Goal: Task Accomplishment & Management: Manage account settings

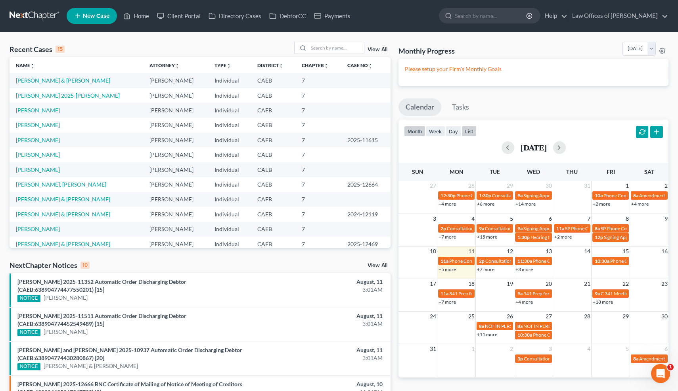
click at [467, 135] on button "list" at bounding box center [469, 131] width 15 height 11
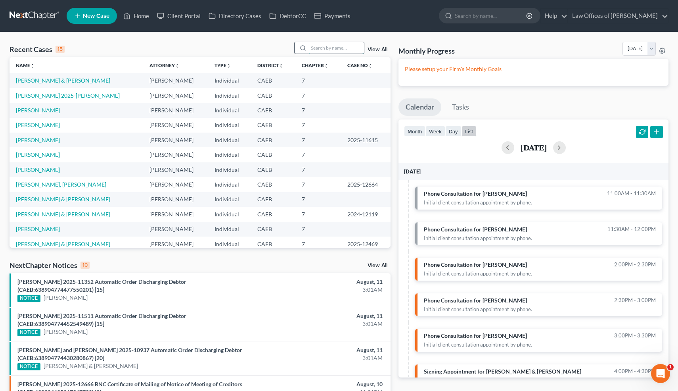
click at [339, 45] on input "search" at bounding box center [337, 48] width 56 height 12
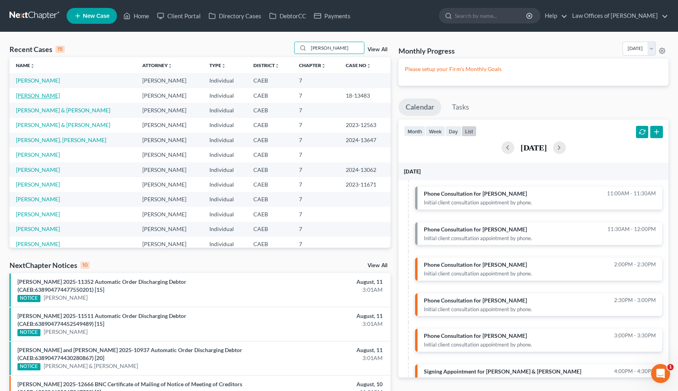
type input "ivan"
click at [40, 97] on link "[PERSON_NAME]" at bounding box center [38, 95] width 44 height 7
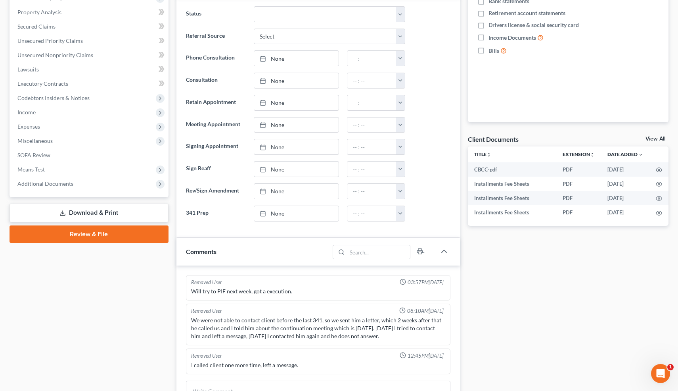
scroll to position [160, 0]
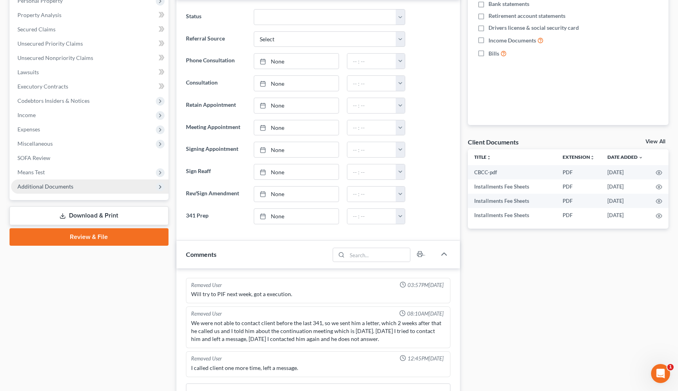
click at [54, 183] on span "Additional Documents" at bounding box center [45, 186] width 56 height 7
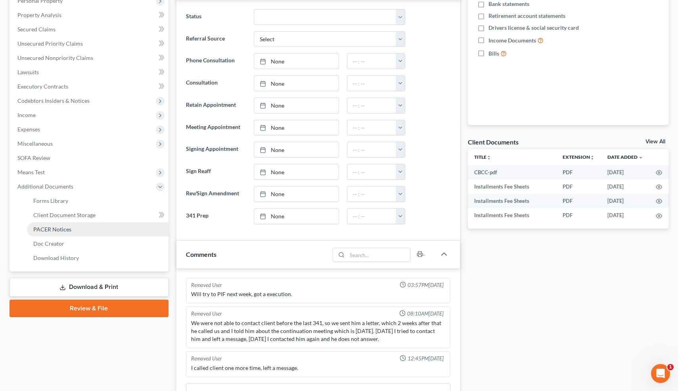
click at [51, 232] on link "PACER Notices" at bounding box center [98, 229] width 142 height 14
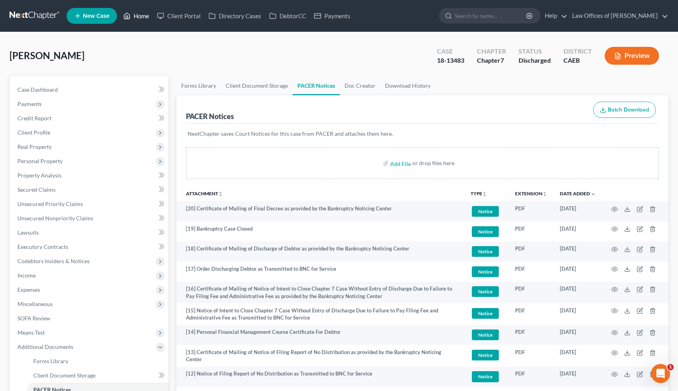
click at [139, 15] on link "Home" at bounding box center [136, 16] width 34 height 14
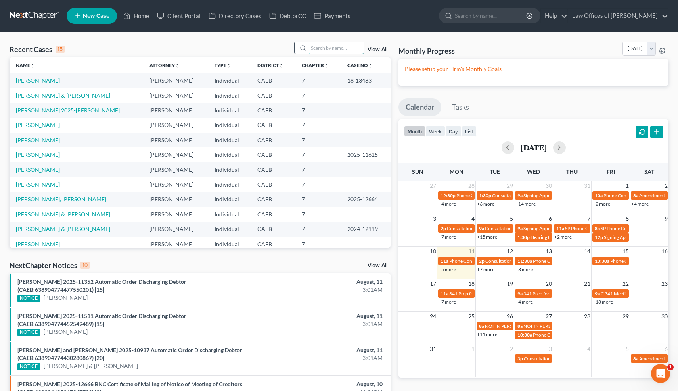
click at [326, 46] on input "search" at bounding box center [337, 48] width 56 height 12
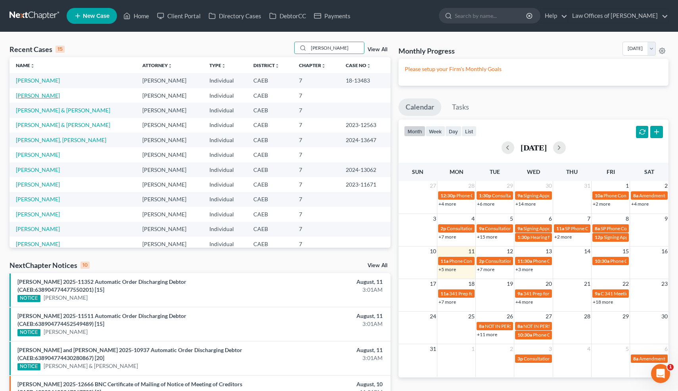
type input "ivan"
click at [31, 94] on link "[PERSON_NAME]" at bounding box center [38, 95] width 44 height 7
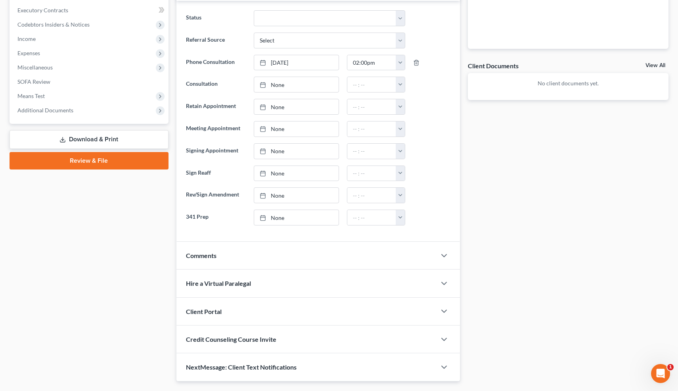
scroll to position [238, 0]
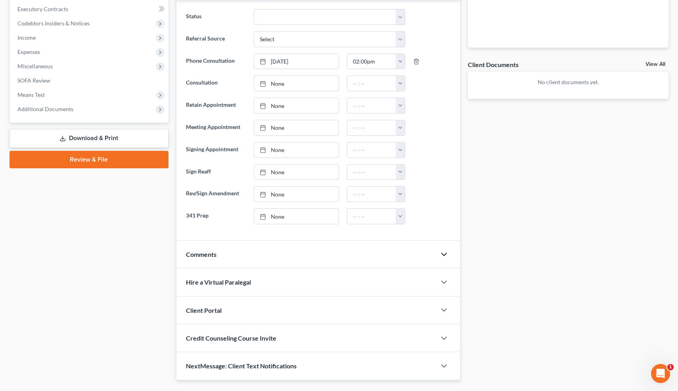
click at [445, 251] on icon "button" at bounding box center [444, 254] width 10 height 10
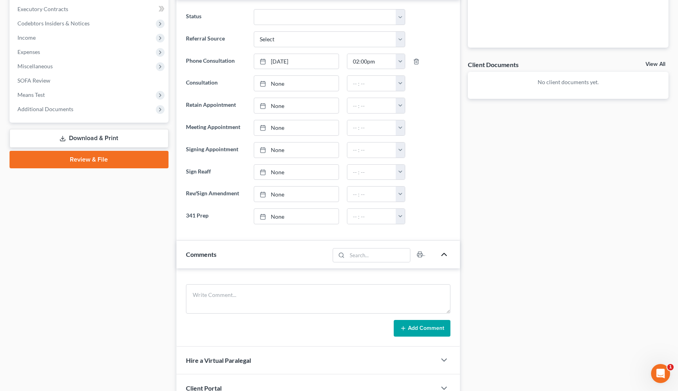
scroll to position [334, 0]
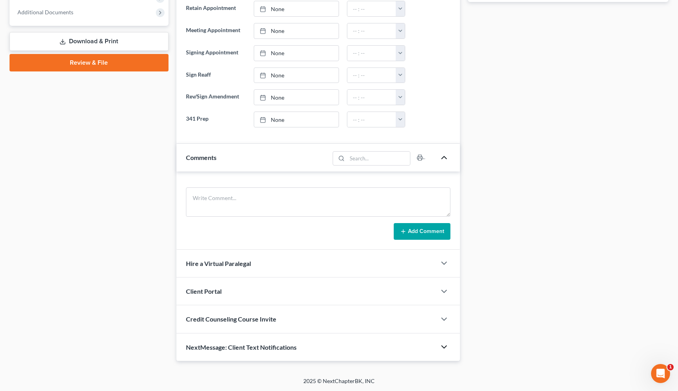
click at [443, 347] on polyline "button" at bounding box center [444, 346] width 5 height 2
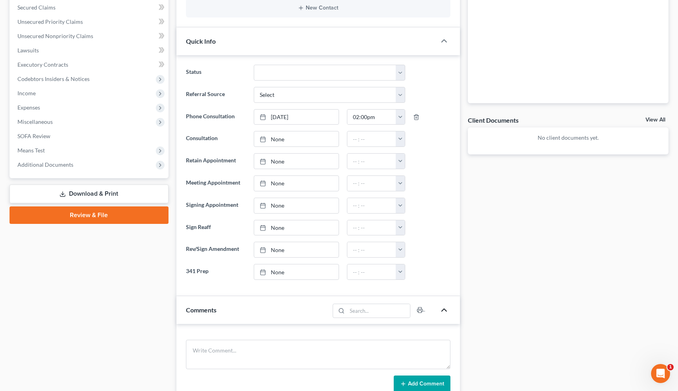
scroll to position [0, 0]
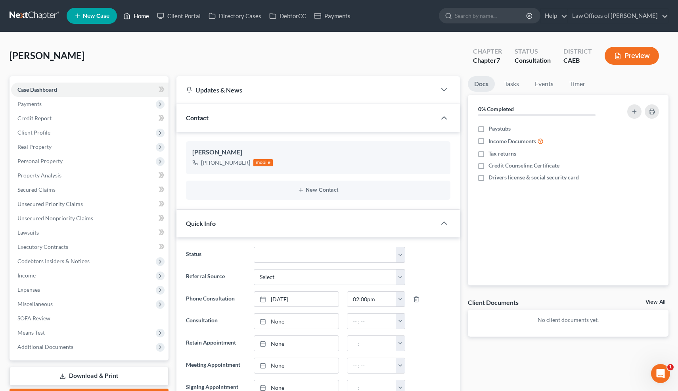
click at [143, 18] on link "Home" at bounding box center [136, 16] width 34 height 14
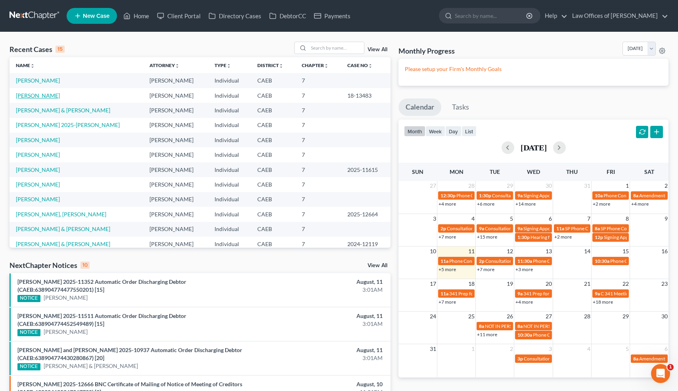
click at [29, 95] on link "[PERSON_NAME]" at bounding box center [38, 95] width 44 height 7
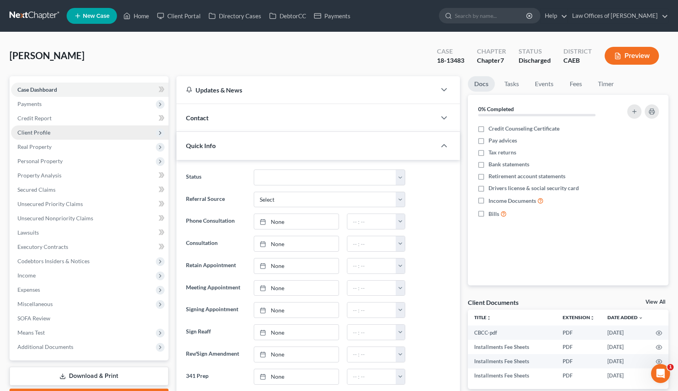
click at [31, 130] on span "Client Profile" at bounding box center [33, 132] width 33 height 7
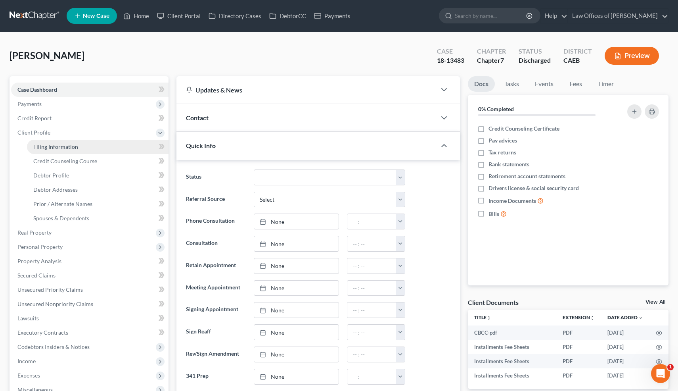
click at [42, 147] on span "Filing Information" at bounding box center [55, 146] width 45 height 7
select select "1"
select select "0"
select select "4"
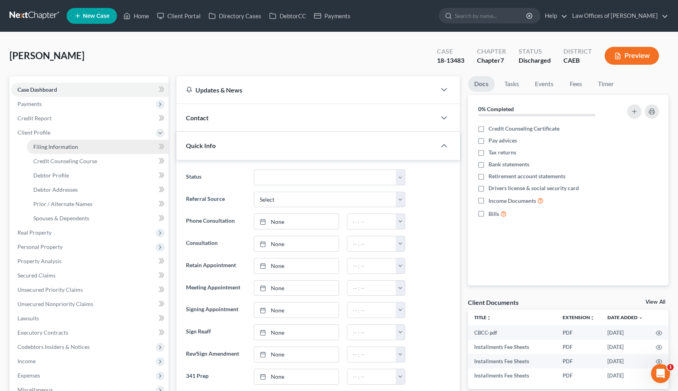
select select "0"
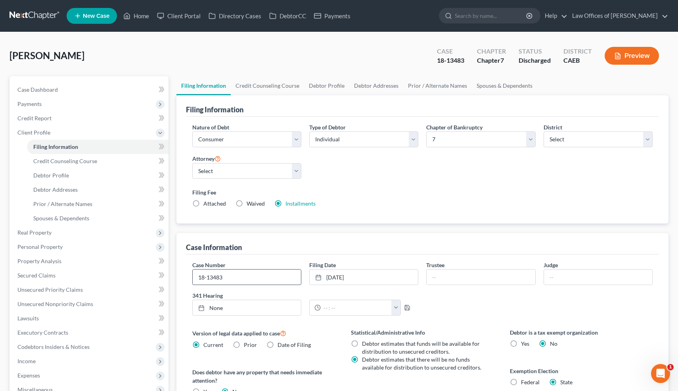
click at [198, 277] on input "18-13483" at bounding box center [247, 276] width 108 height 15
type input "2018-13483"
click at [174, 230] on div "Filing Information Credit Counseling Course Debtor Profile Debtor Addresses Pri…" at bounding box center [423, 288] width 501 height 424
drag, startPoint x: 464, startPoint y: 61, endPoint x: 431, endPoint y: 61, distance: 32.9
click at [431, 61] on div "2018-13483" at bounding box center [447, 60] width 35 height 9
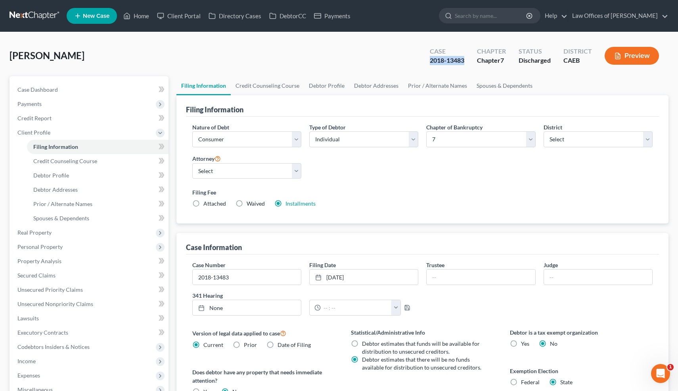
copy div "2018-13483"
click at [57, 91] on span "Case Dashboard" at bounding box center [37, 89] width 40 height 7
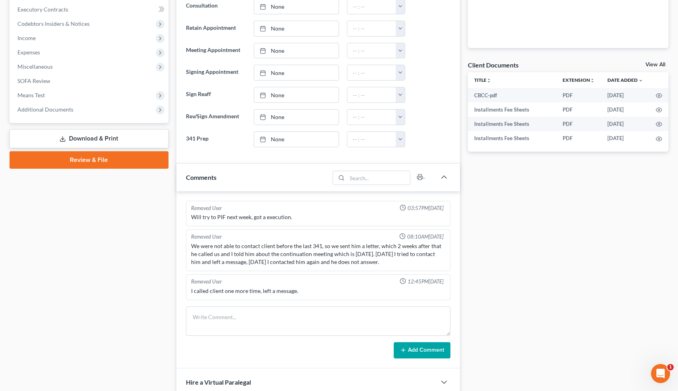
scroll to position [263, 0]
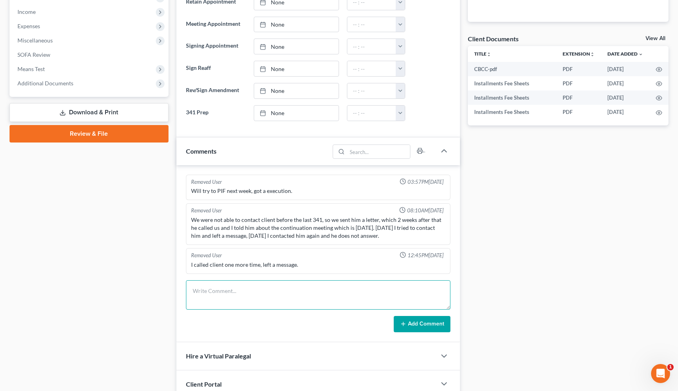
click at [256, 299] on textarea at bounding box center [318, 294] width 265 height 29
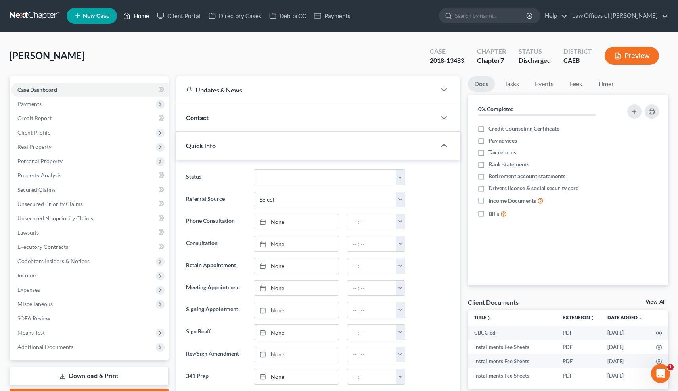
click at [138, 16] on link "Home" at bounding box center [136, 16] width 34 height 14
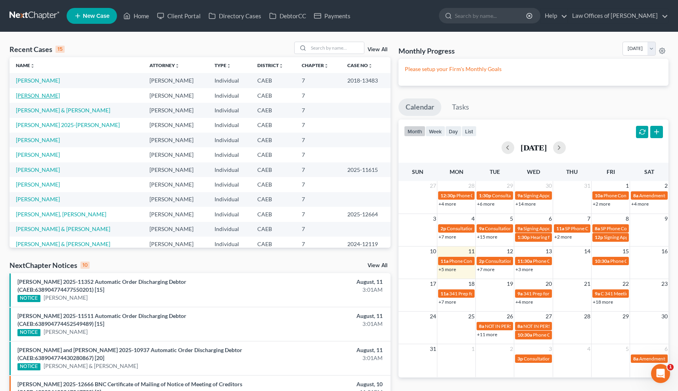
click at [39, 96] on link "[PERSON_NAME]" at bounding box center [38, 95] width 44 height 7
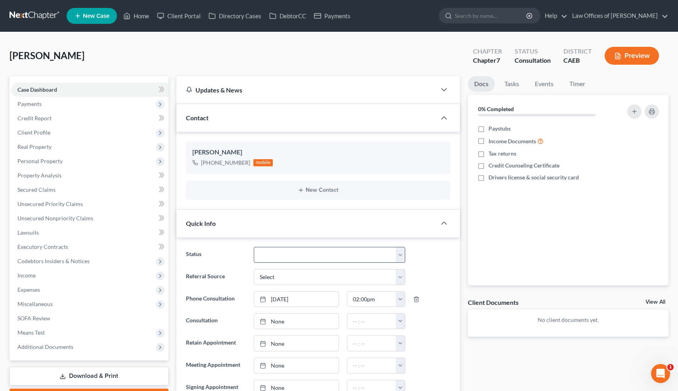
scroll to position [284, 0]
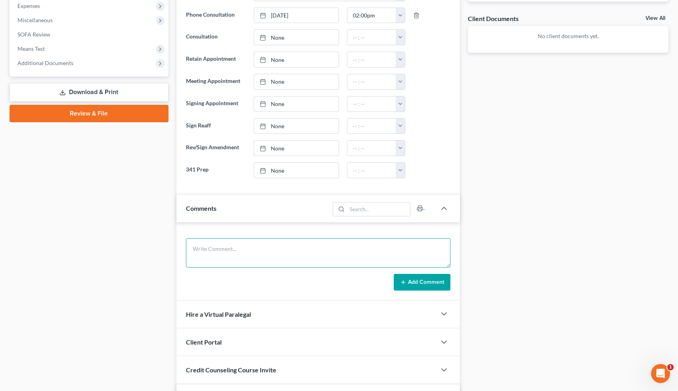
click at [303, 243] on textarea at bounding box center [318, 252] width 265 height 29
paste textarea "2018-13483"
click at [311, 251] on textarea "8-30-18 2018-13483. Can't file until 9-1-26. Dec,ined for now." at bounding box center [318, 252] width 265 height 29
type textarea "8-30-18 2018-13483. Can't file until 9-1-26. Declined for now."
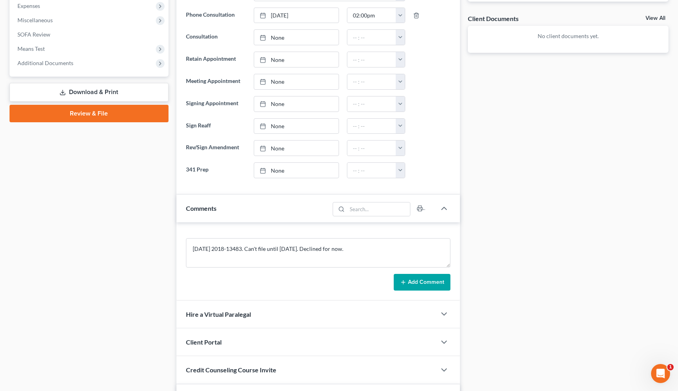
click at [416, 280] on button "Add Comment" at bounding box center [422, 282] width 57 height 17
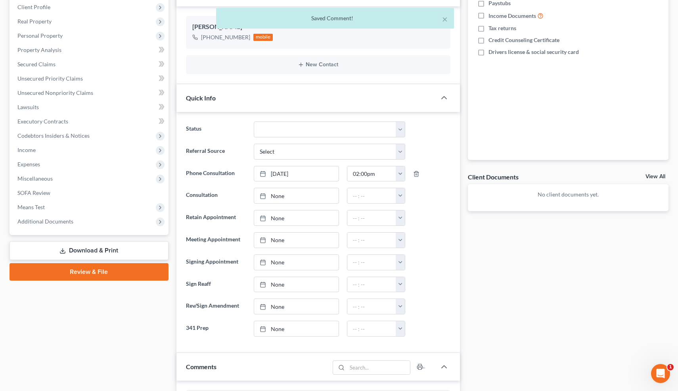
scroll to position [0, 0]
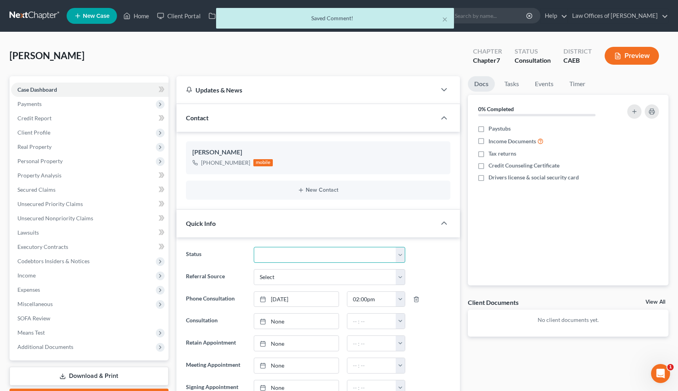
click at [268, 257] on select "Cancelled/Refund Closed Consultation Declined Discharged Filed Income Check In …" at bounding box center [329, 255] width 151 height 16
select select "3"
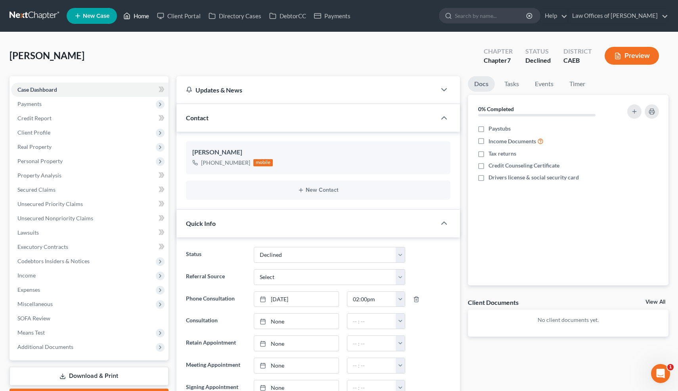
click at [144, 17] on link "Home" at bounding box center [136, 16] width 34 height 14
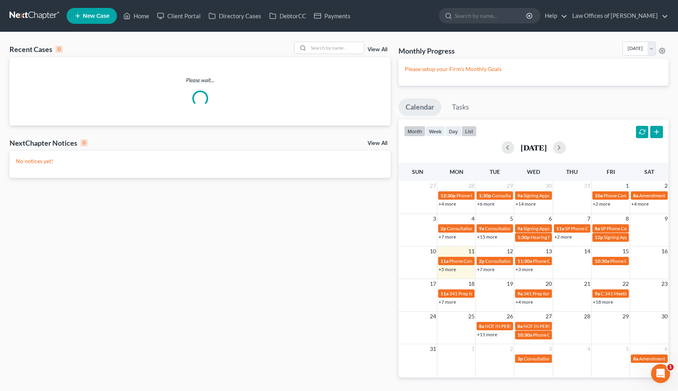
click at [468, 129] on button "list" at bounding box center [469, 131] width 15 height 11
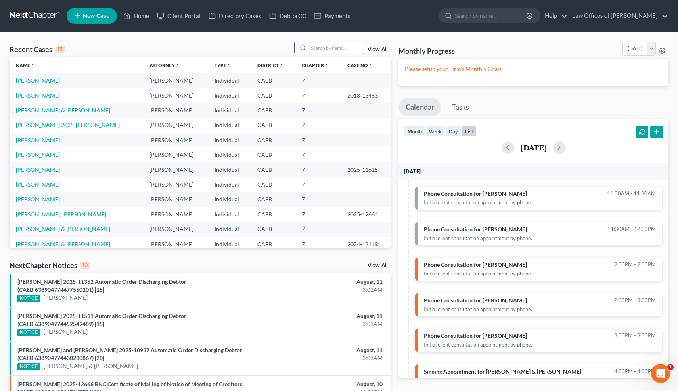
click at [330, 46] on input "search" at bounding box center [337, 48] width 56 height 12
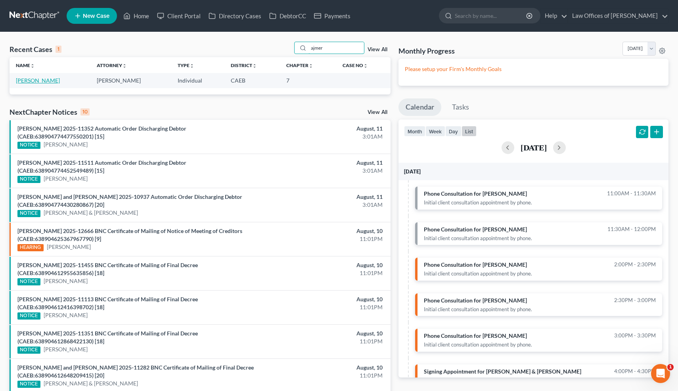
type input "ajmer"
click at [32, 81] on link "[PERSON_NAME]" at bounding box center [38, 80] width 44 height 7
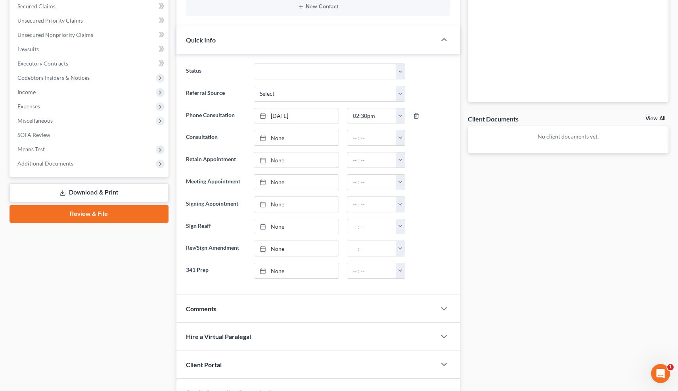
scroll to position [184, 0]
click at [445, 305] on icon "button" at bounding box center [444, 308] width 10 height 10
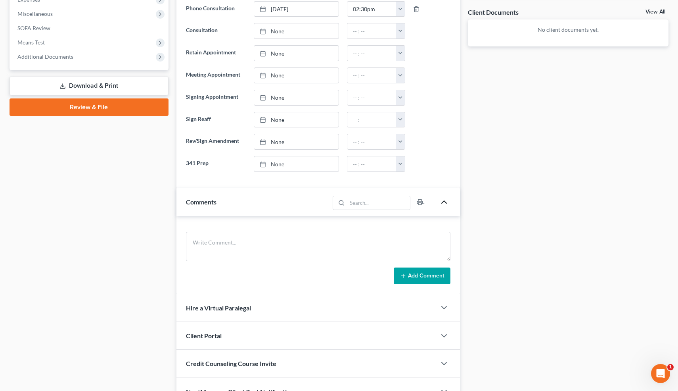
scroll to position [334, 0]
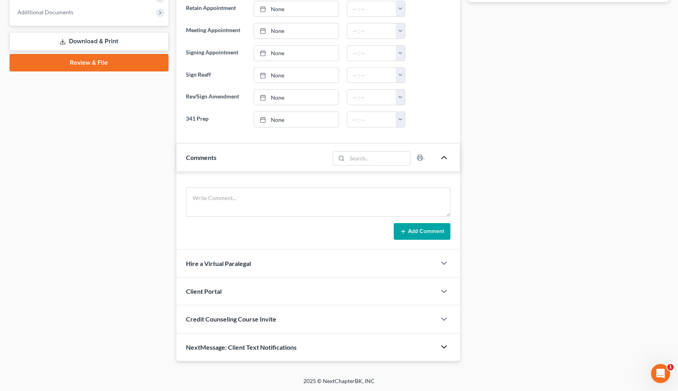
click at [444, 346] on icon "button" at bounding box center [444, 347] width 10 height 10
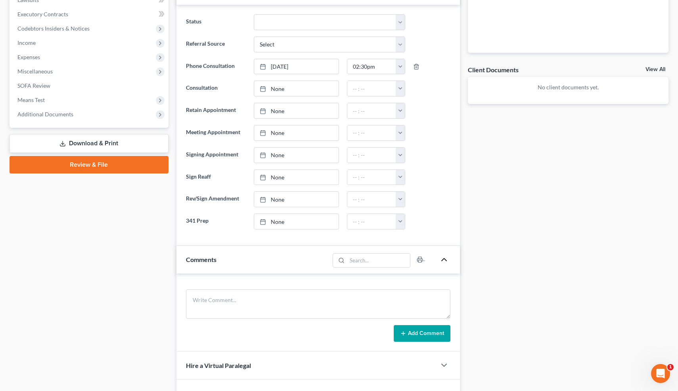
scroll to position [234, 0]
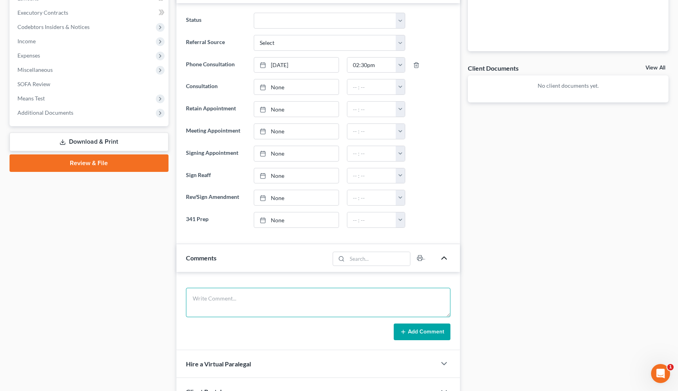
click at [257, 297] on textarea at bounding box center [318, 302] width 265 height 29
type textarea "Trucking company. 1 truck left."
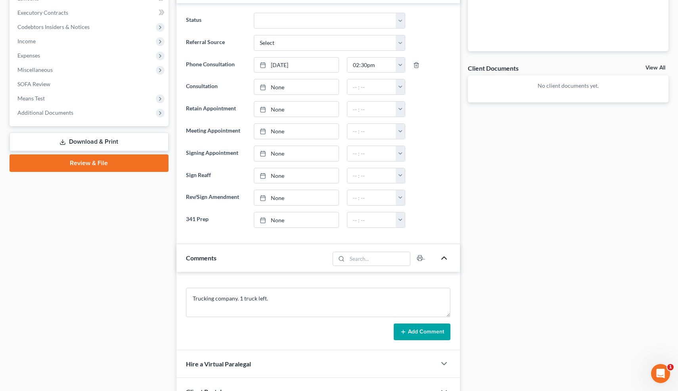
click at [420, 329] on button "Add Comment" at bounding box center [422, 331] width 57 height 17
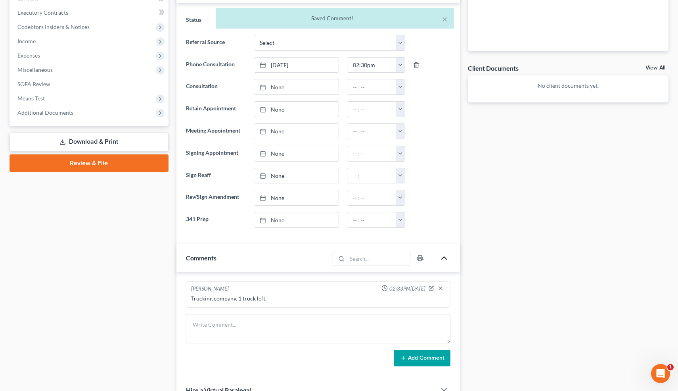
scroll to position [500, 0]
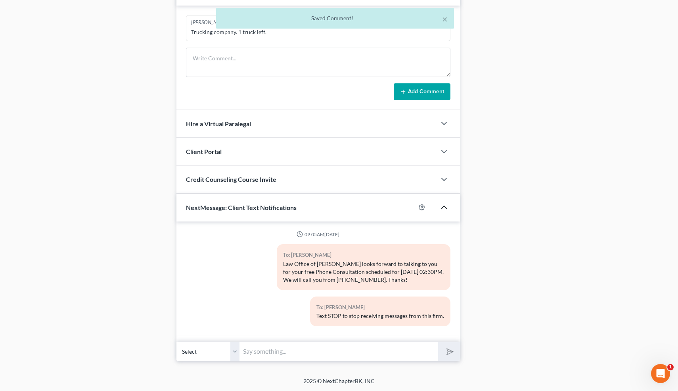
click at [349, 351] on input "text" at bounding box center [339, 350] width 199 height 19
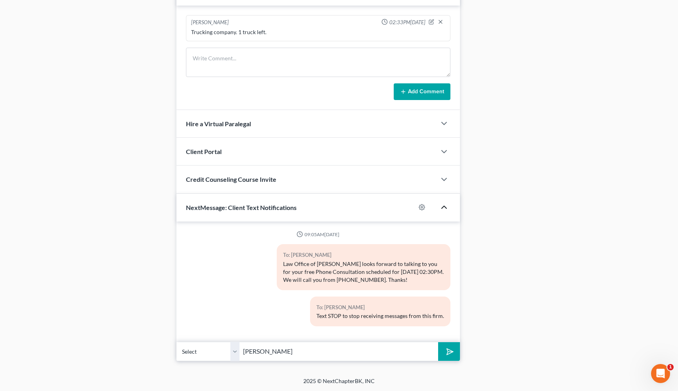
type input "Vince Gorski"
click at [438, 342] on button "submit" at bounding box center [449, 351] width 22 height 19
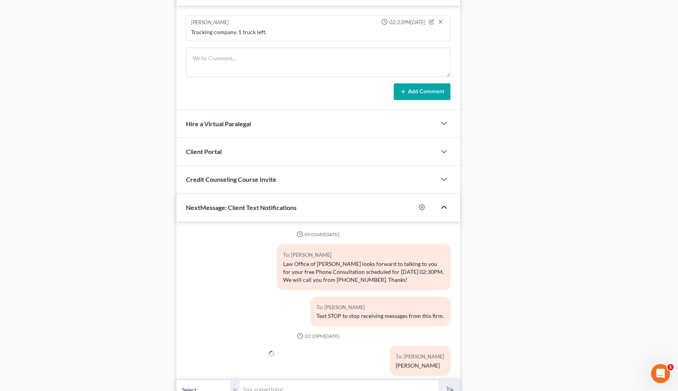
scroll to position [11, 0]
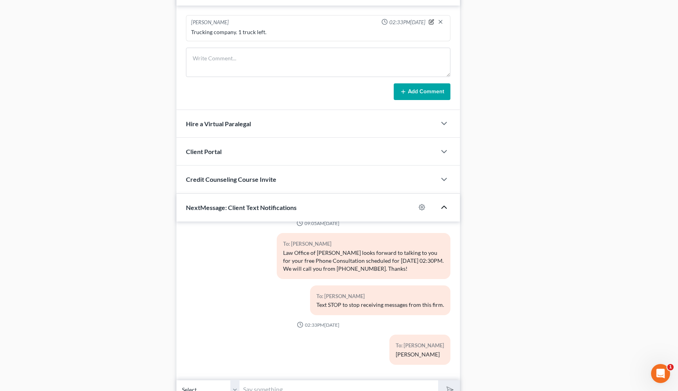
click at [432, 19] on icon "button" at bounding box center [432, 22] width 6 height 6
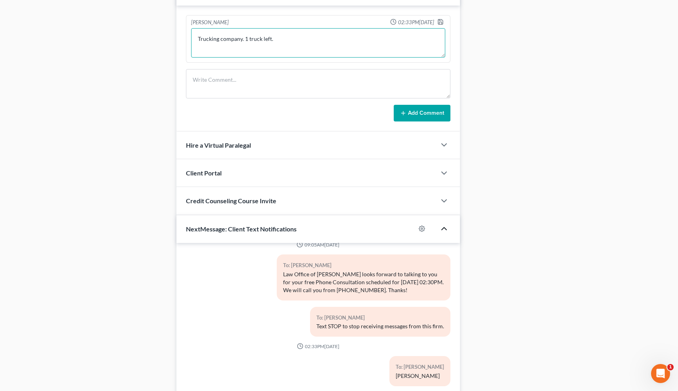
click at [307, 41] on textarea "Trucking company. 1 truck left." at bounding box center [318, 42] width 255 height 29
type textarea "Trucking company. 1 truck left. S-corp."
click at [441, 22] on polyline "button" at bounding box center [440, 23] width 3 height 2
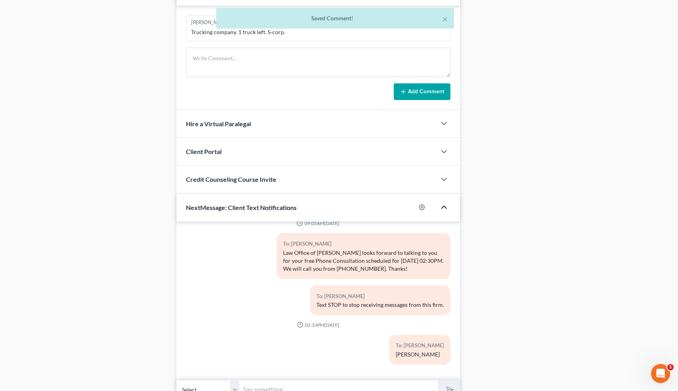
scroll to position [0, 0]
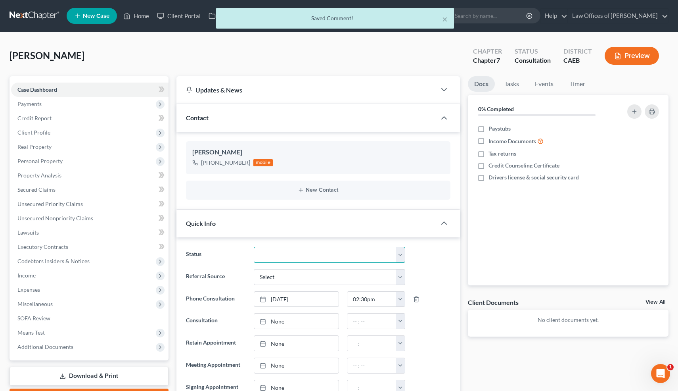
click at [266, 253] on select "Cancelled/Refund Closed Consultation Declined Discharged Filed Income Check In …" at bounding box center [329, 255] width 151 height 16
select select "3"
click at [445, 19] on button "×" at bounding box center [445, 19] width 6 height 10
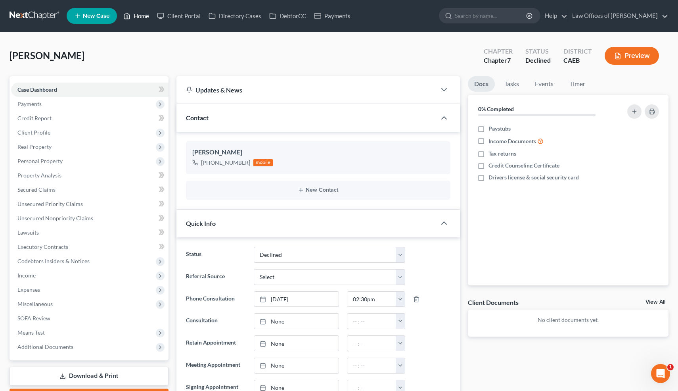
click at [142, 16] on link "Home" at bounding box center [136, 16] width 34 height 14
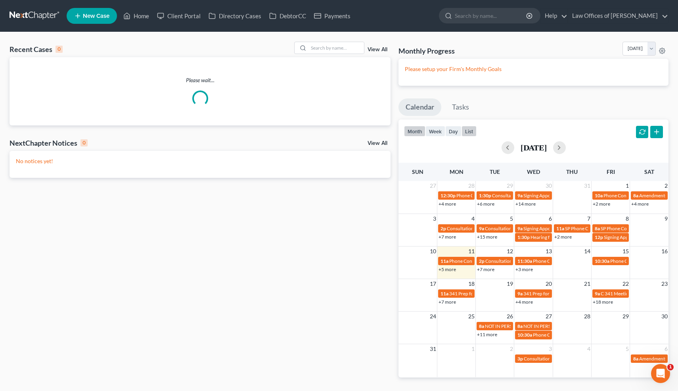
click at [470, 130] on button "list" at bounding box center [469, 131] width 15 height 11
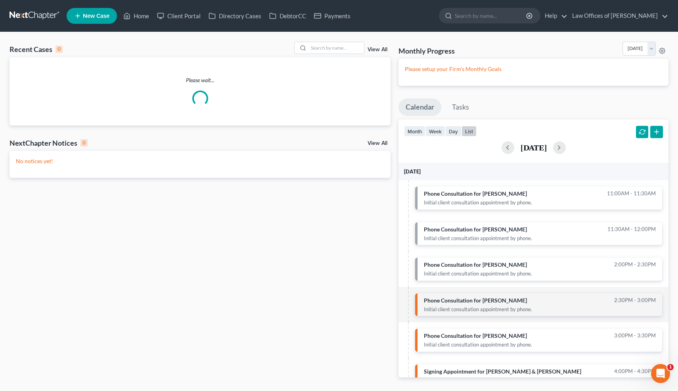
scroll to position [16, 0]
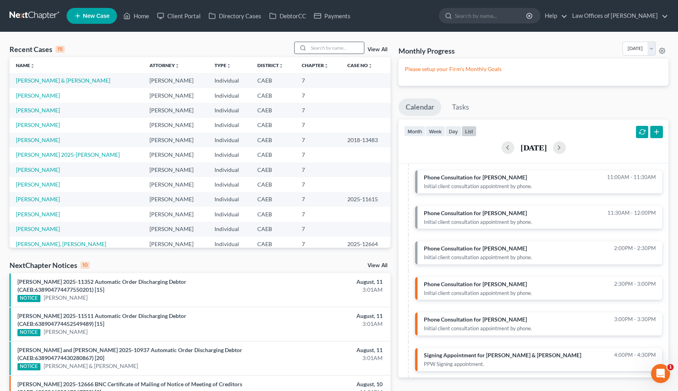
click at [328, 44] on input "search" at bounding box center [337, 48] width 56 height 12
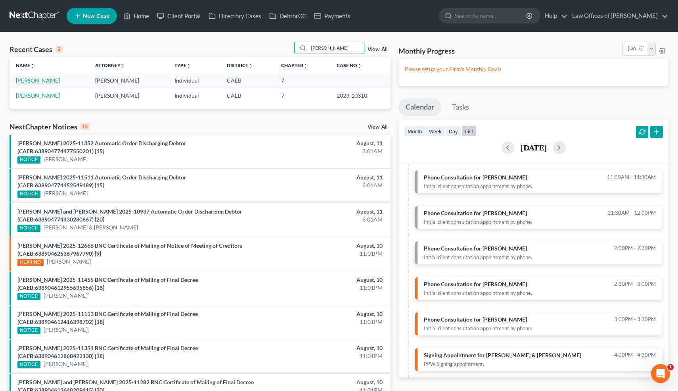
type input "hough"
click at [52, 82] on link "[PERSON_NAME]" at bounding box center [38, 80] width 44 height 7
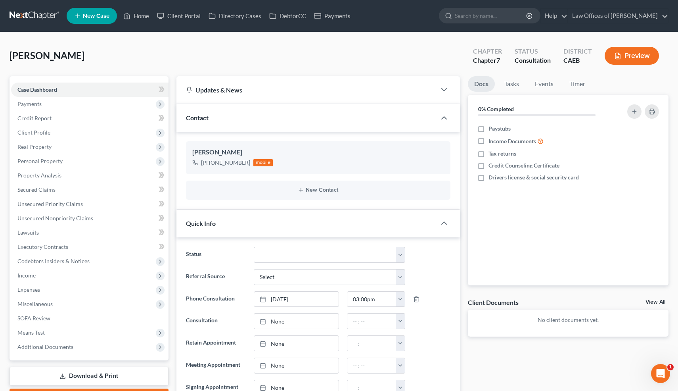
scroll to position [256, 0]
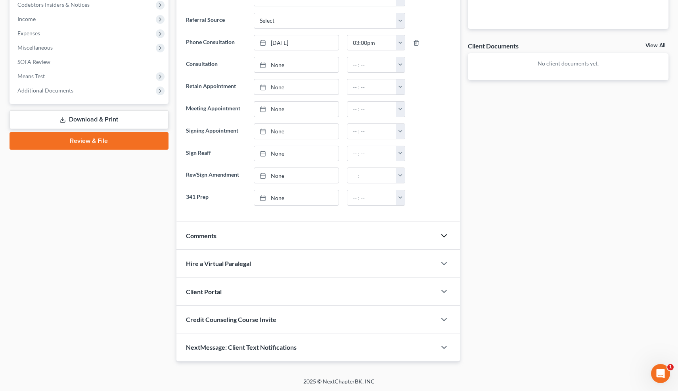
click at [445, 234] on icon "button" at bounding box center [444, 236] width 10 height 10
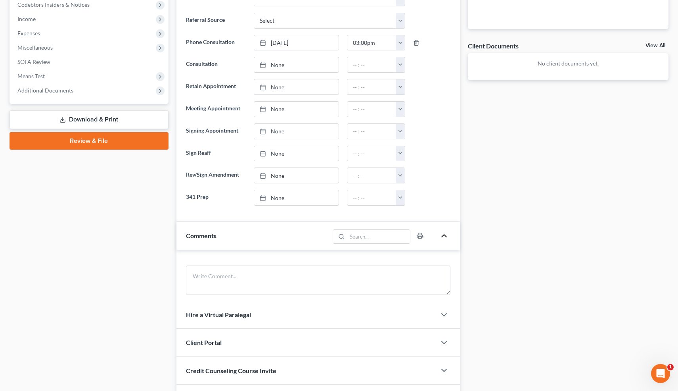
scroll to position [334, 0]
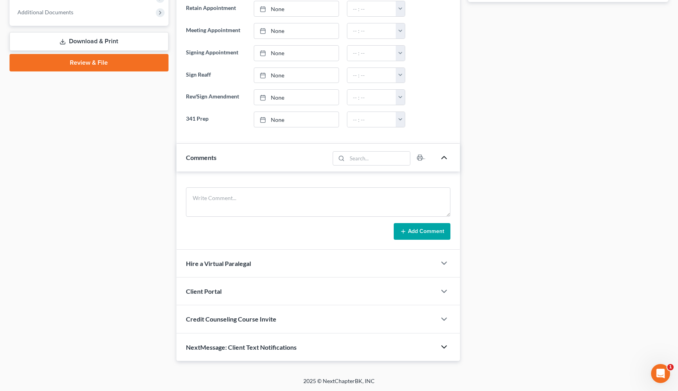
click at [442, 344] on icon "button" at bounding box center [444, 347] width 10 height 10
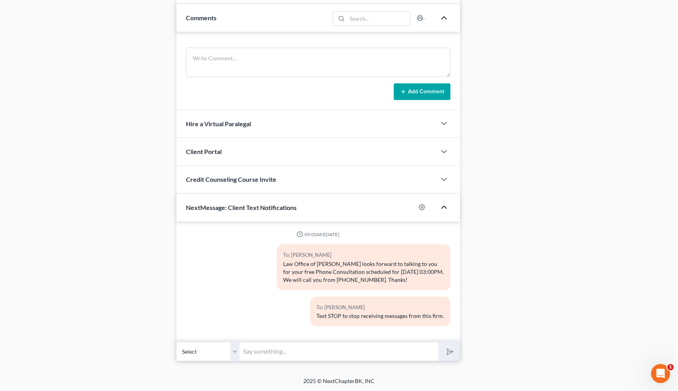
drag, startPoint x: 339, startPoint y: 353, endPoint x: 349, endPoint y: 353, distance: 10.3
click at [339, 353] on input "text" at bounding box center [339, 350] width 199 height 19
click at [402, 351] on input "Hi! Are you available now for our phone call instead of 3:30? -Scott Bell" at bounding box center [339, 350] width 199 height 19
type input "Hi! Are you available now for our phone call instead of 3:00? -Scott Bell"
click at [438, 342] on button "submit" at bounding box center [449, 351] width 22 height 19
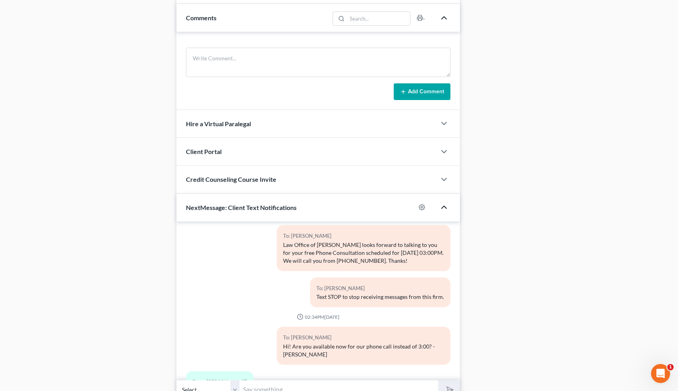
scroll to position [56, 0]
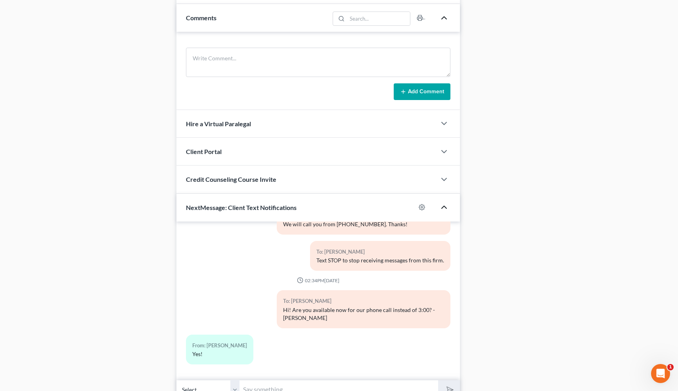
click at [334, 384] on input "text" at bounding box center [339, 389] width 199 height 19
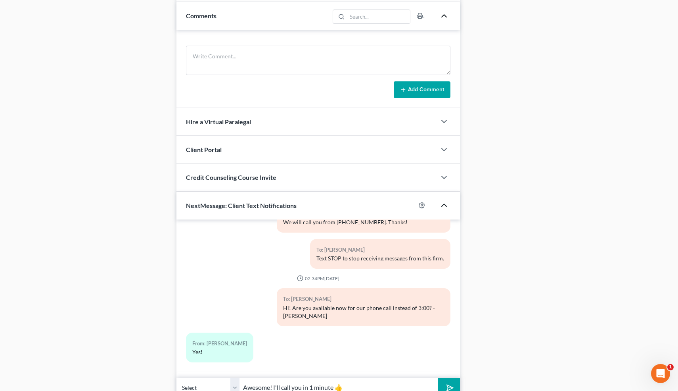
type input "Awesome! I'll call you in 1 minute 👍"
click at [438, 378] on button "submit" at bounding box center [449, 387] width 22 height 19
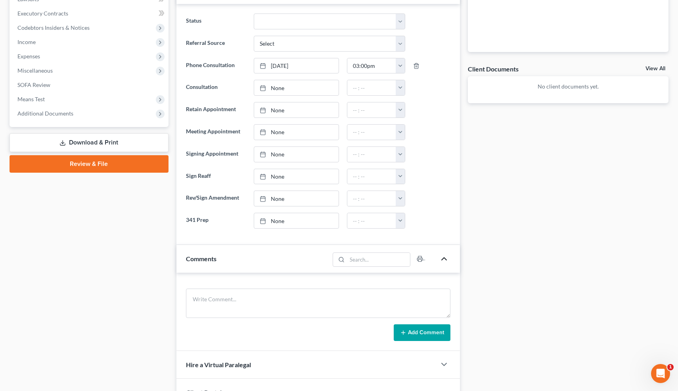
scroll to position [251, 0]
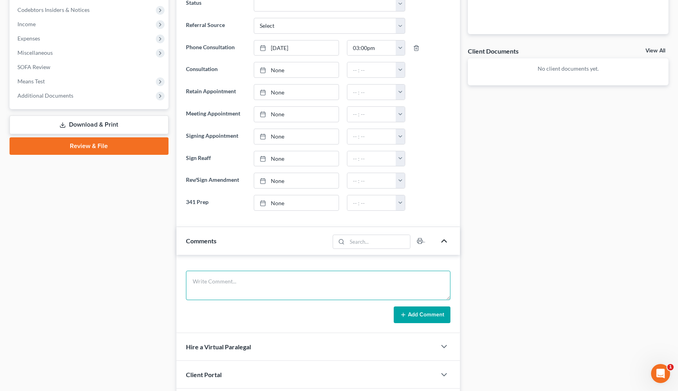
click at [232, 280] on textarea at bounding box center [318, 284] width 265 height 29
click at [251, 282] on textarea "Never filed. Not married. 2018 Infinti QX30 O=4800, P=354, retain. Debt: 30k, l…" at bounding box center [318, 284] width 265 height 29
click at [247, 282] on textarea "Never filed. Divorced. 2018 Infinti QX30 O=4800, P=354, retain. Debt: 30k, last…" at bounding box center [318, 284] width 265 height 29
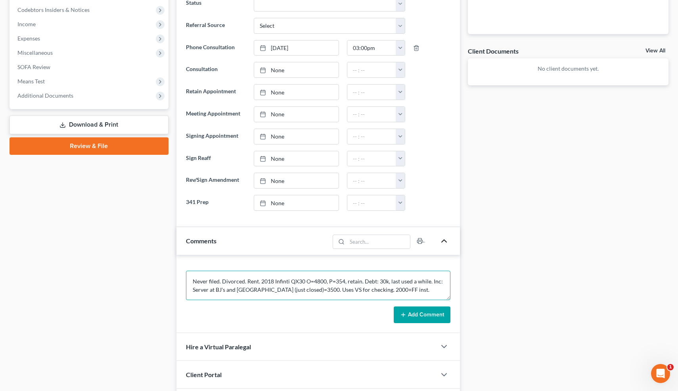
type textarea "Never filed. Divorced. Rent. 2018 Infinti QX30 O=4800, P=354, retain. Debt: 30k…"
click at [435, 316] on button "Add Comment" at bounding box center [422, 314] width 57 height 17
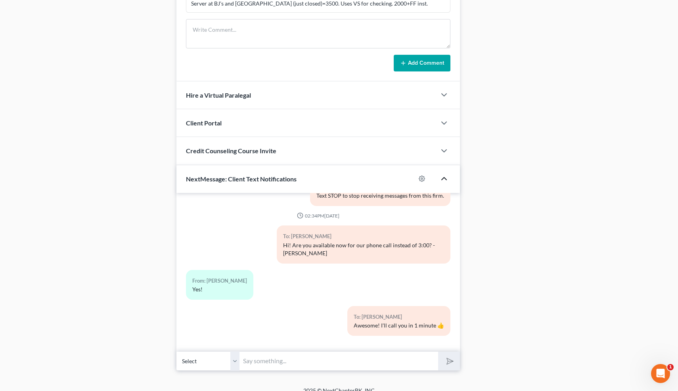
scroll to position [546, 0]
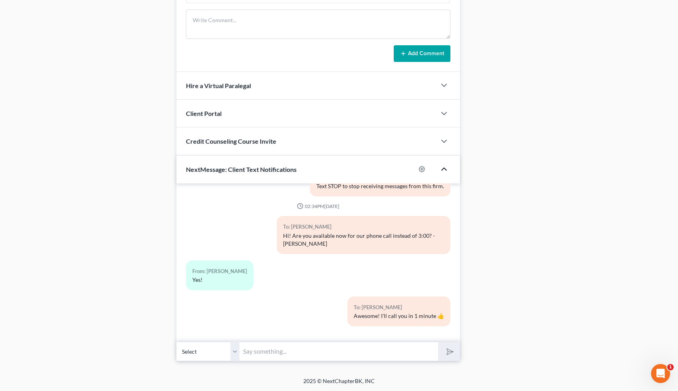
click at [371, 355] on input "text" at bounding box center [339, 350] width 199 height 19
type input "Nice talking to you! Like I said, just reply here if you have any questions or …"
click at [449, 355] on icon "submit" at bounding box center [448, 350] width 11 height 11
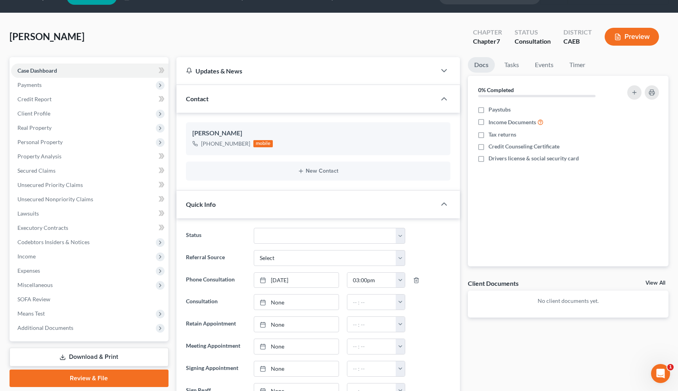
scroll to position [0, 0]
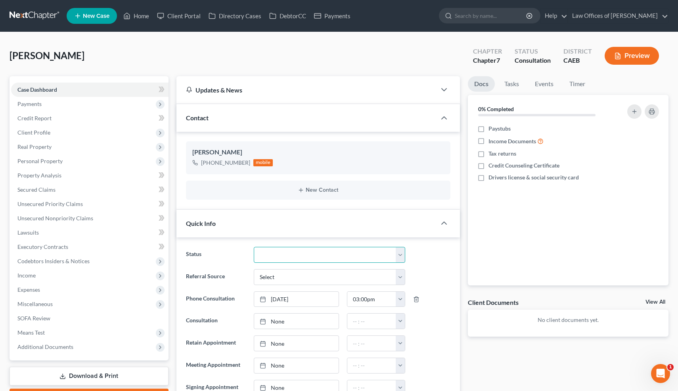
click at [267, 249] on select "Cancelled/Refund Closed Consultation Declined Discharged Filed Income Check In …" at bounding box center [329, 255] width 151 height 16
select select "10"
click at [139, 15] on link "Home" at bounding box center [136, 16] width 34 height 14
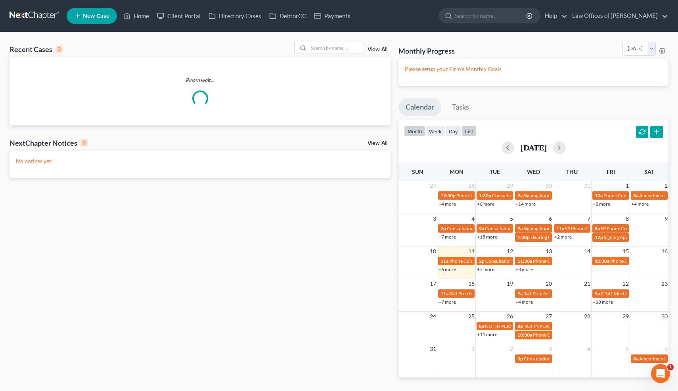
click at [469, 130] on button "list" at bounding box center [469, 131] width 15 height 11
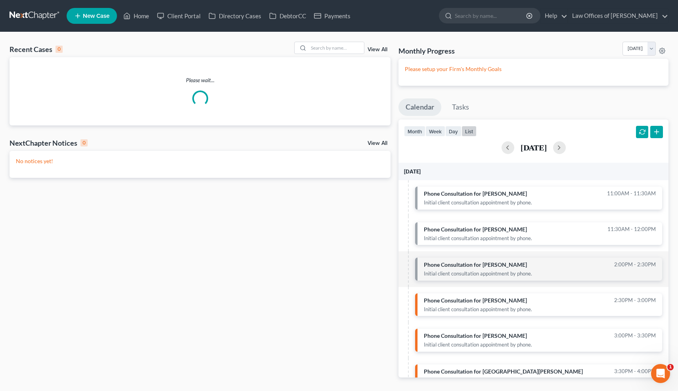
scroll to position [52, 0]
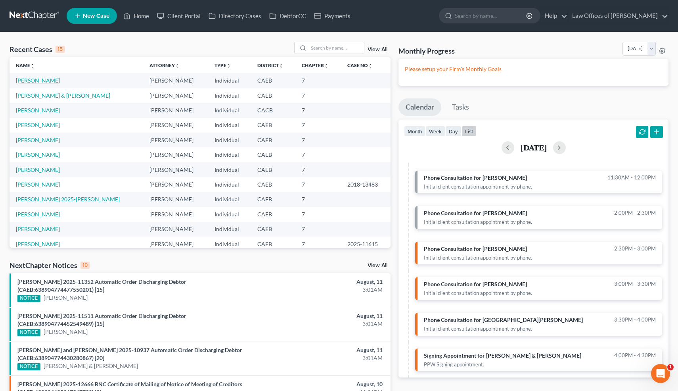
click at [44, 80] on link "[PERSON_NAME]" at bounding box center [38, 80] width 44 height 7
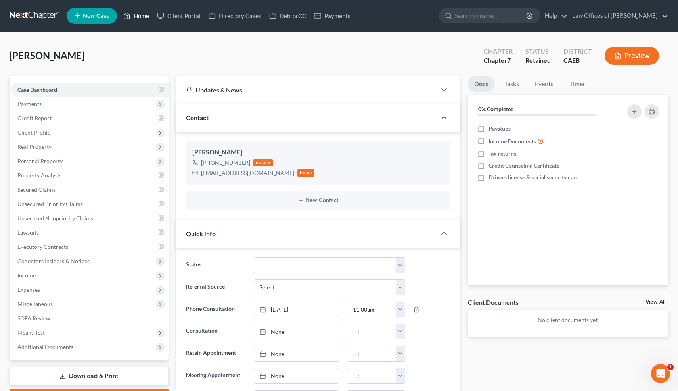
click at [140, 17] on link "Home" at bounding box center [136, 16] width 34 height 14
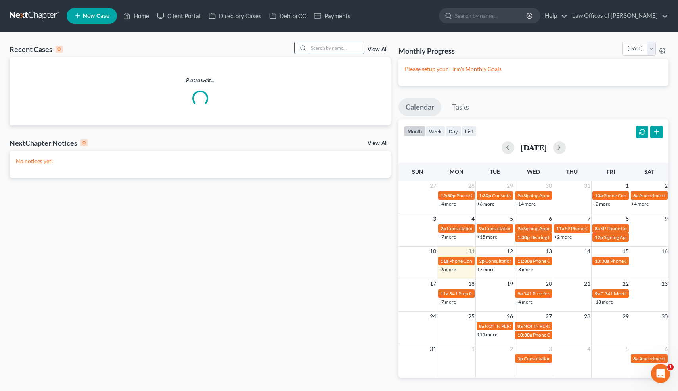
click at [338, 46] on input "search" at bounding box center [337, 48] width 56 height 12
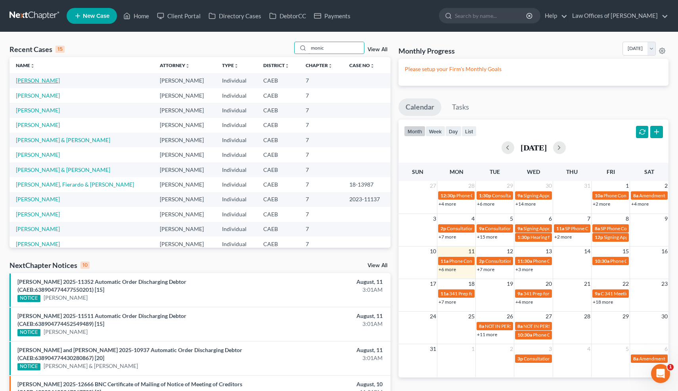
type input "monic"
click at [46, 81] on link "[PERSON_NAME]" at bounding box center [38, 80] width 44 height 7
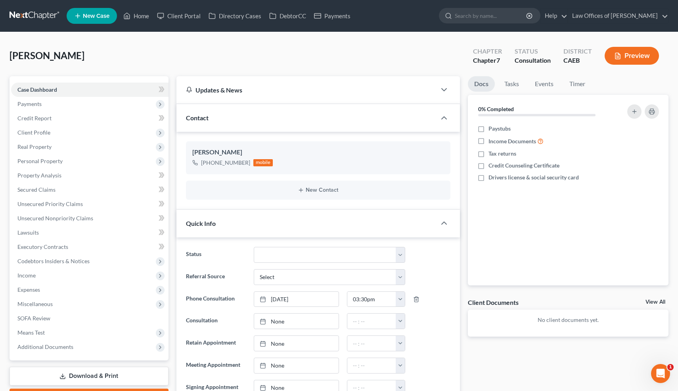
scroll to position [256, 0]
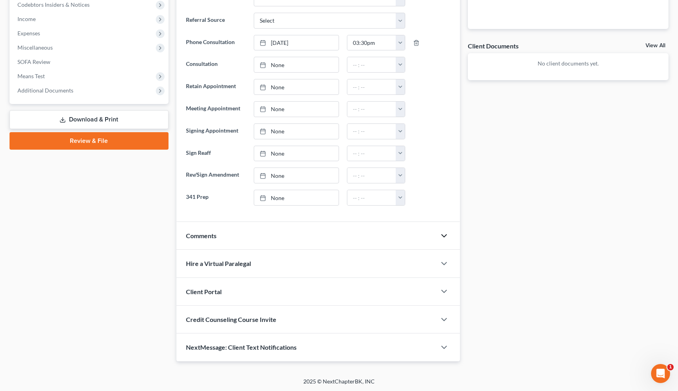
click at [443, 238] on icon "button" at bounding box center [444, 236] width 10 height 10
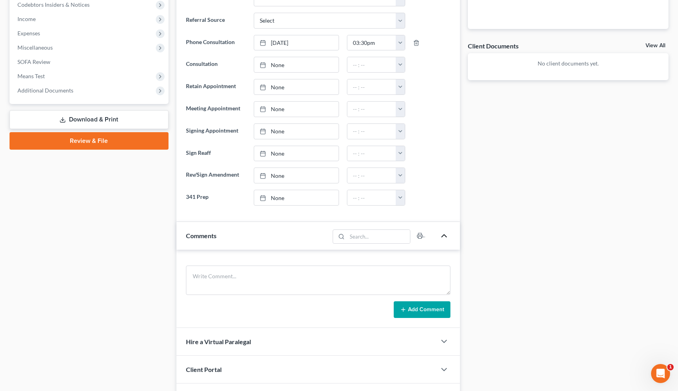
scroll to position [334, 0]
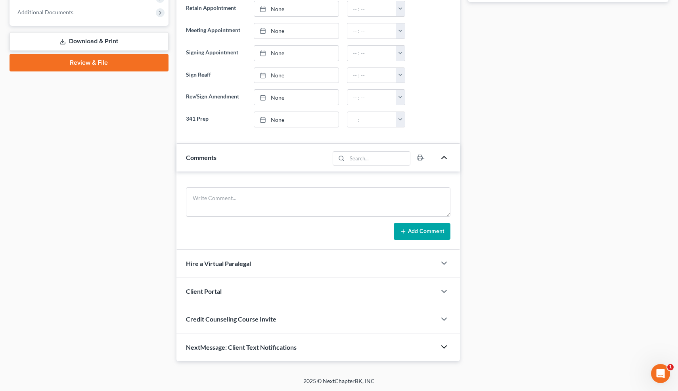
click at [444, 343] on icon "button" at bounding box center [444, 347] width 10 height 10
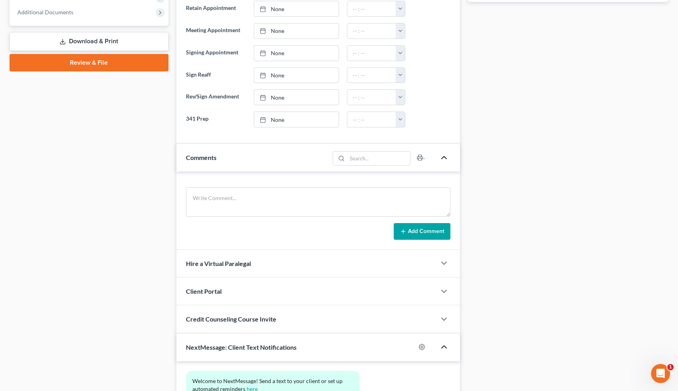
scroll to position [407, 0]
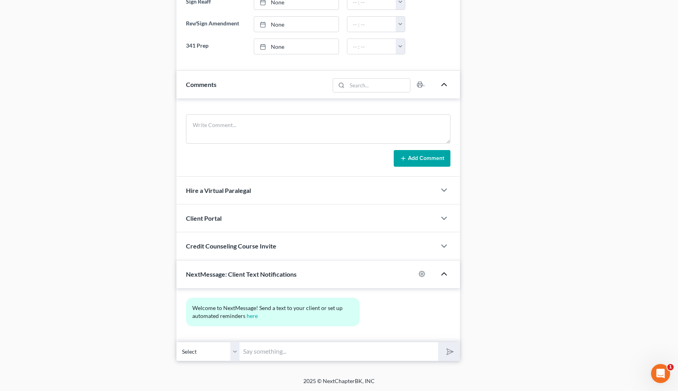
click at [379, 348] on input "text" at bounding box center [339, 350] width 199 height 19
type input "Hi! Are you available now for our phone call instead of 3:30? -Scott Bell"
click at [450, 349] on icon "submit" at bounding box center [448, 350] width 11 height 11
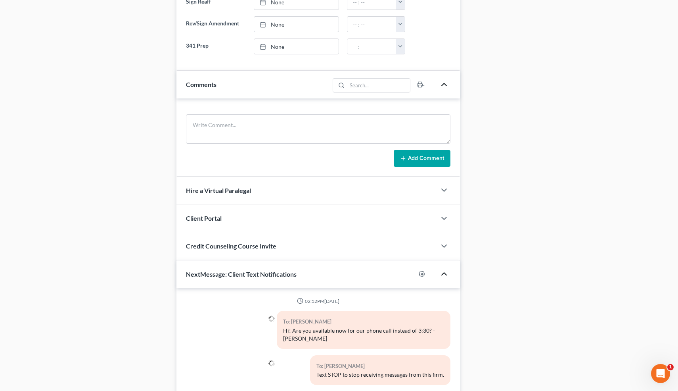
click at [468, 160] on div "Docs Tasks Events Timer 0% Completed Nothing here yet! Paystubs Income Document…" at bounding box center [568, 44] width 209 height 751
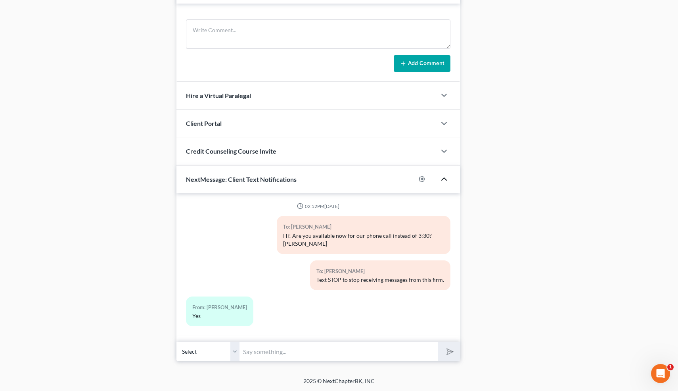
click at [269, 340] on div "02:52PM, 08/11/2025 To: Monica Vidana Hi! Are you available now for our phone c…" at bounding box center [318, 267] width 284 height 149
click at [261, 348] on input "text" at bounding box center [339, 350] width 199 height 19
click at [274, 351] on input "Awesome! 1 minute" at bounding box center [339, 350] width 199 height 19
type input "Awesome! I'll call you in 1 minute"
click at [438, 342] on button "submit" at bounding box center [449, 351] width 22 height 19
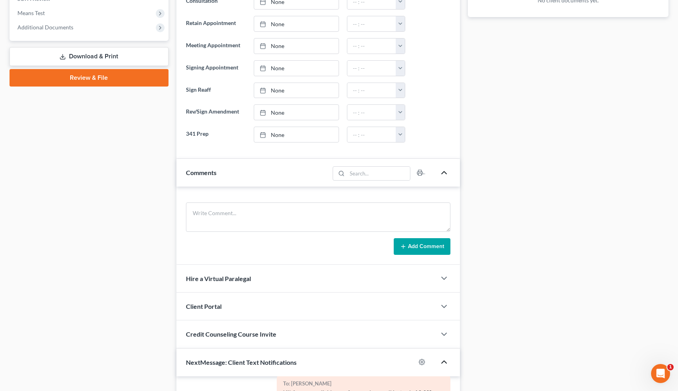
scroll to position [320, 0]
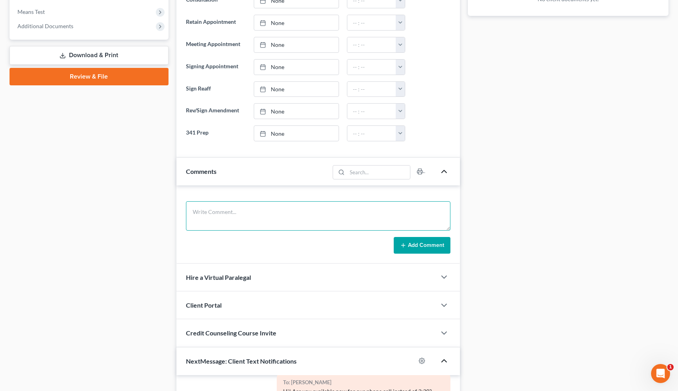
click at [265, 219] on textarea at bounding box center [318, 215] width 265 height 29
click at [219, 212] on textarea "Debts: 20k. Never filed. Div final this month, no property. No cars." at bounding box center [318, 215] width 265 height 29
click at [401, 212] on textarea "Debts: 20k, repo. Never filed. Div final this month, no property. No cars. Inc:…" at bounding box center [318, 215] width 265 height 29
type textarea "Debts: 20k, repo. Never filed. Div final this month, no property. No cars. Inc:…"
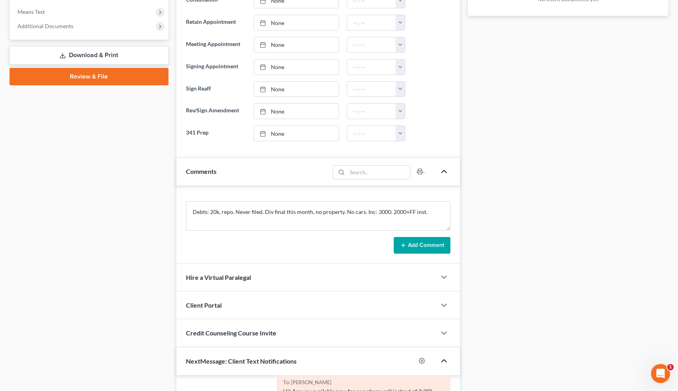
click at [424, 242] on button "Add Comment" at bounding box center [422, 245] width 57 height 17
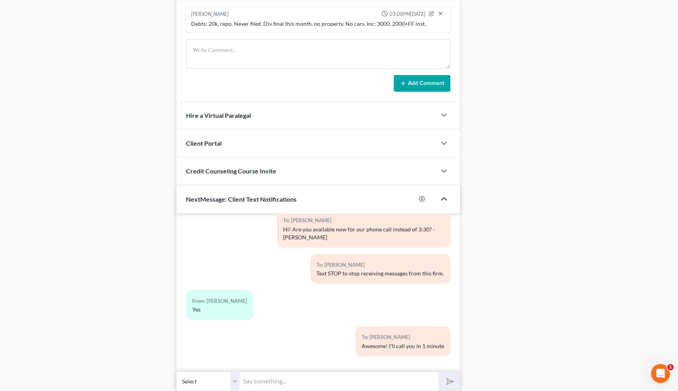
scroll to position [538, 0]
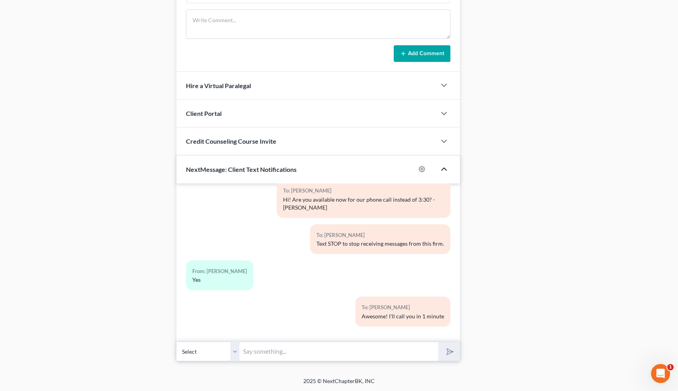
click at [421, 353] on input "text" at bounding box center [339, 350] width 199 height 19
type input "Nice talking to you! Like I said, just reply here if you have any questions or …"
click at [448, 350] on polygon "submit" at bounding box center [449, 352] width 10 height 10
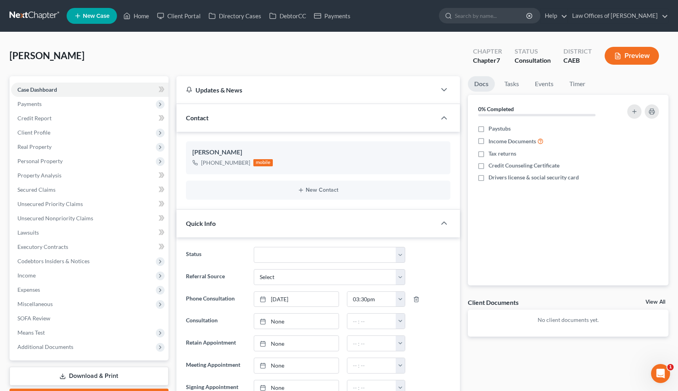
scroll to position [0, 0]
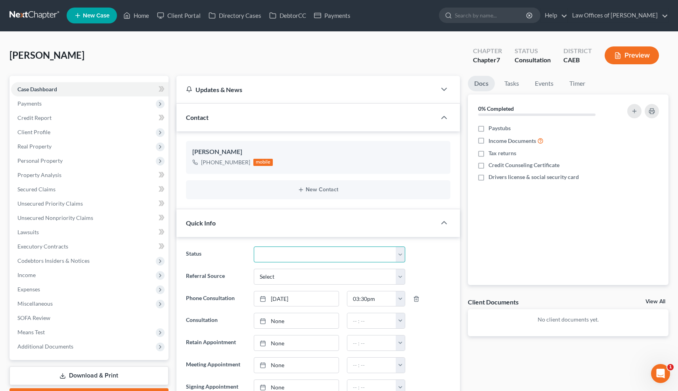
click at [279, 250] on select "Cancelled/Refund Closed Consultation Declined Discharged Filed Income Check In …" at bounding box center [329, 254] width 151 height 16
select select "10"
click at [140, 15] on link "Home" at bounding box center [136, 15] width 34 height 14
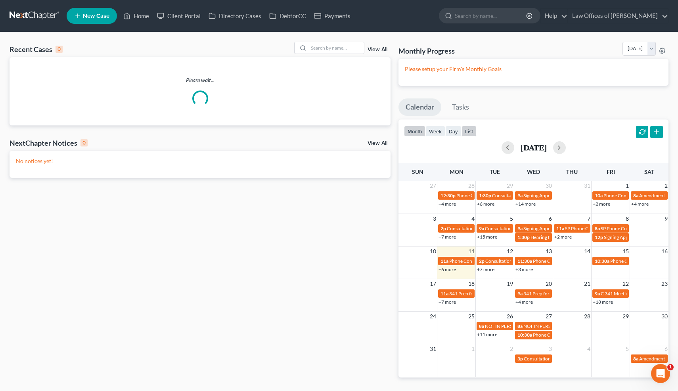
click at [471, 132] on button "list" at bounding box center [469, 131] width 15 height 11
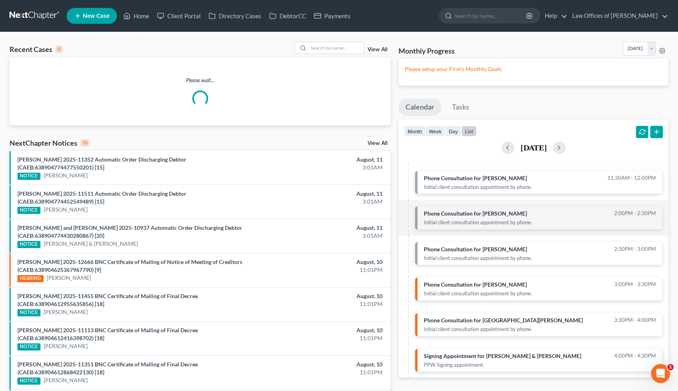
scroll to position [52, 0]
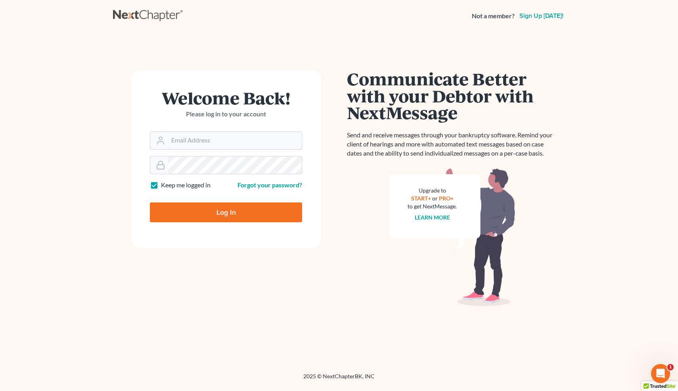
type input "[EMAIL_ADDRESS][DOMAIN_NAME]"
click at [228, 209] on input "Log In" at bounding box center [226, 212] width 152 height 20
type input "Thinking..."
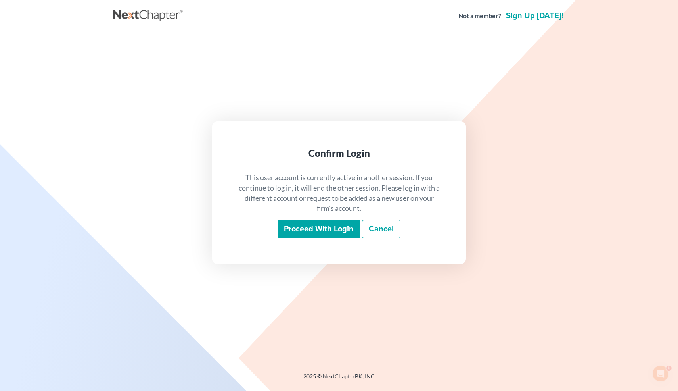
click at [321, 230] on input "Proceed with login" at bounding box center [319, 229] width 82 height 18
